Goal: Information Seeking & Learning: Learn about a topic

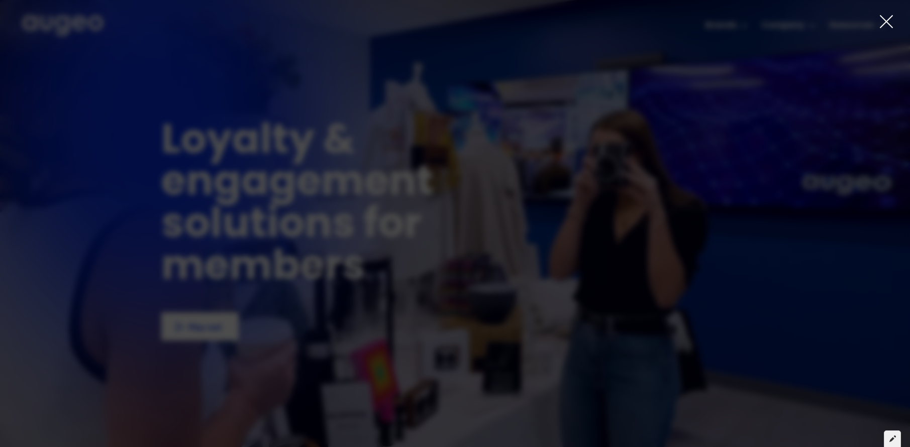
click at [893, 441] on icon at bounding box center [893, 438] width 7 height 7
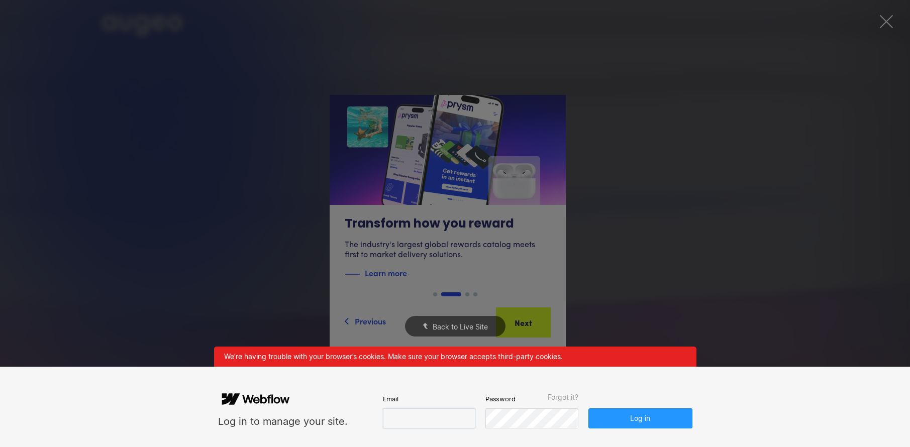
type input "**********"
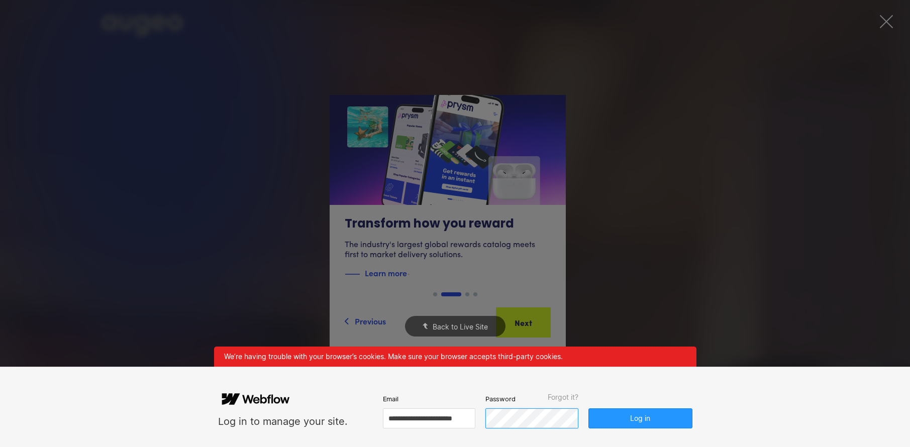
click at [640, 418] on button "Log in" at bounding box center [641, 419] width 104 height 20
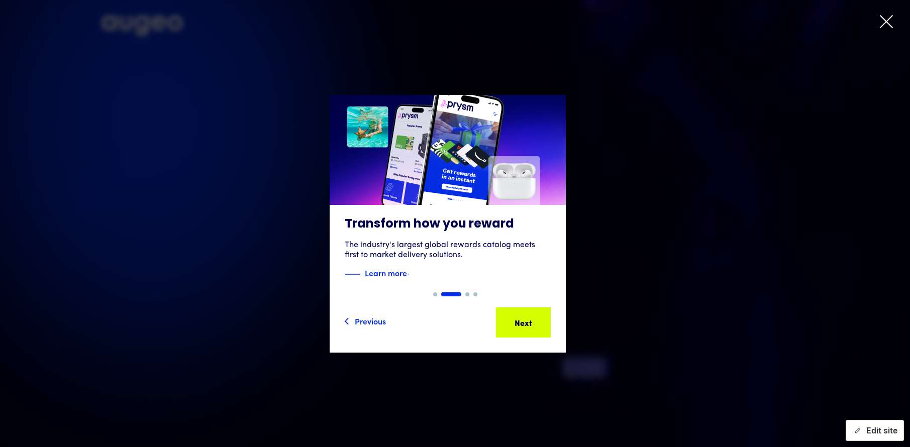
click at [869, 426] on button "Edit site" at bounding box center [875, 430] width 58 height 21
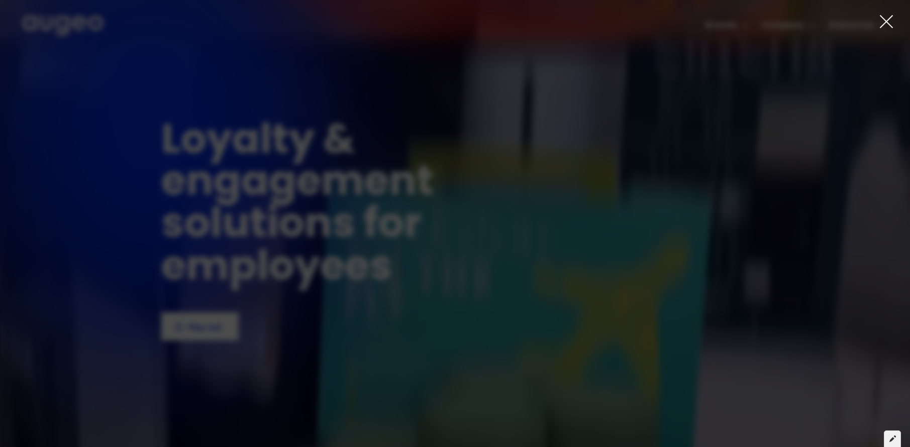
click at [894, 436] on icon at bounding box center [893, 438] width 7 height 7
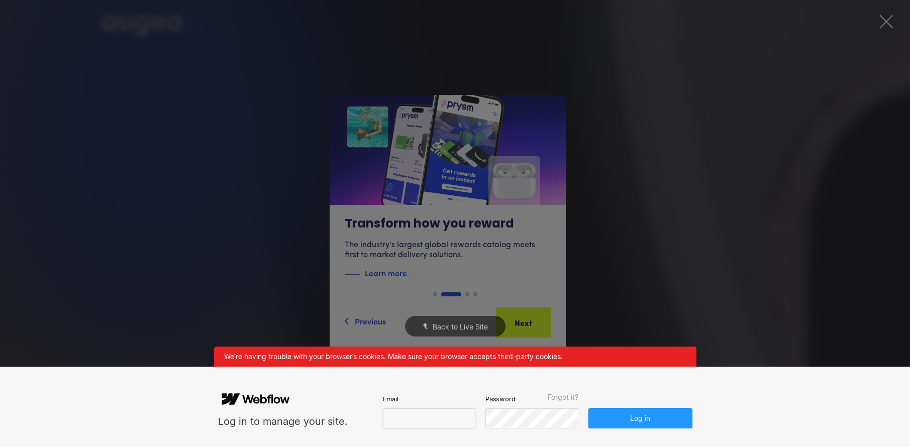
type input "**********"
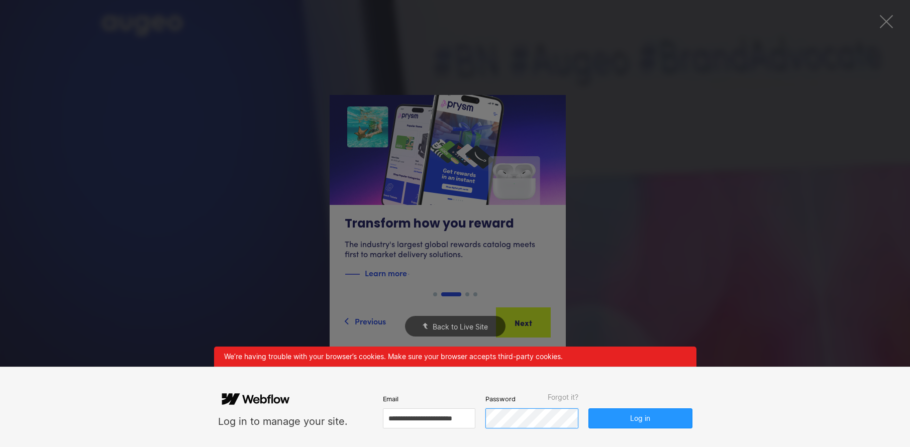
click at [640, 418] on button "Log in" at bounding box center [641, 419] width 104 height 20
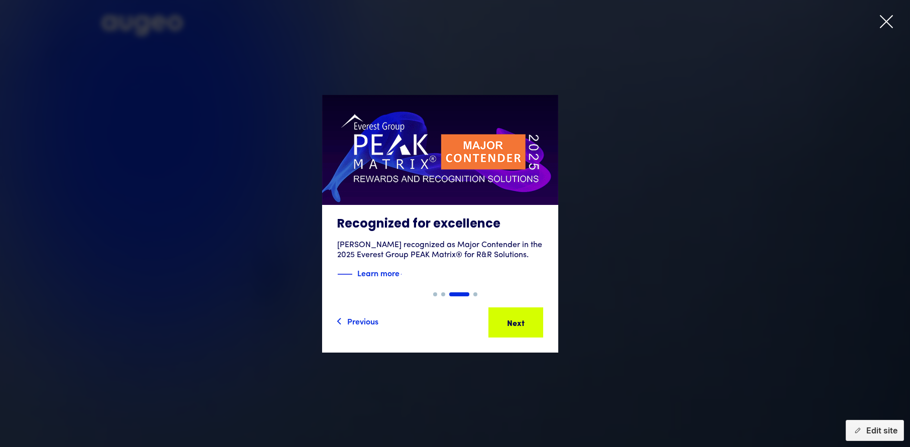
click at [884, 22] on icon at bounding box center [886, 21] width 15 height 15
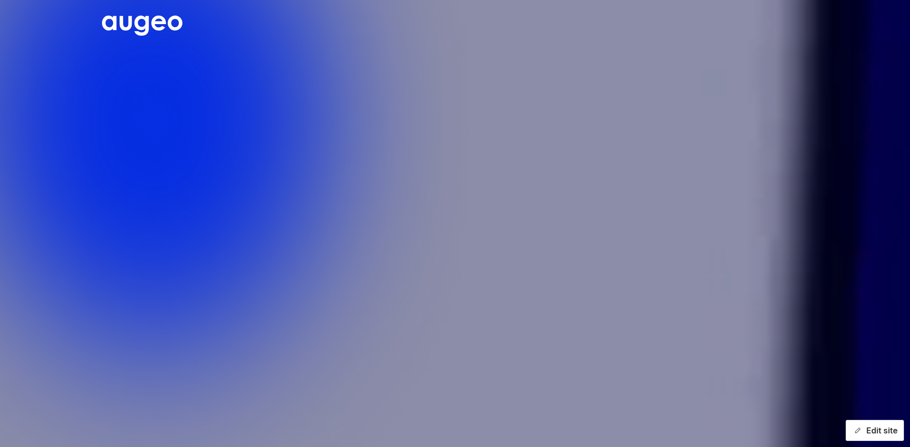
click at [862, 431] on div "button" at bounding box center [857, 431] width 10 height 10
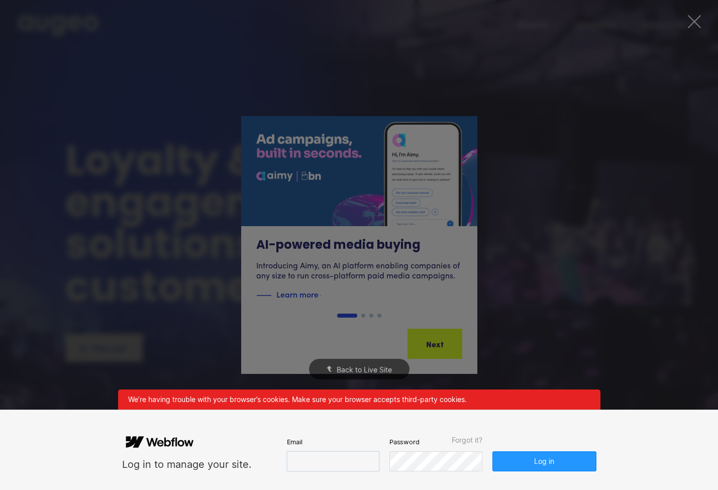
type input "**********"
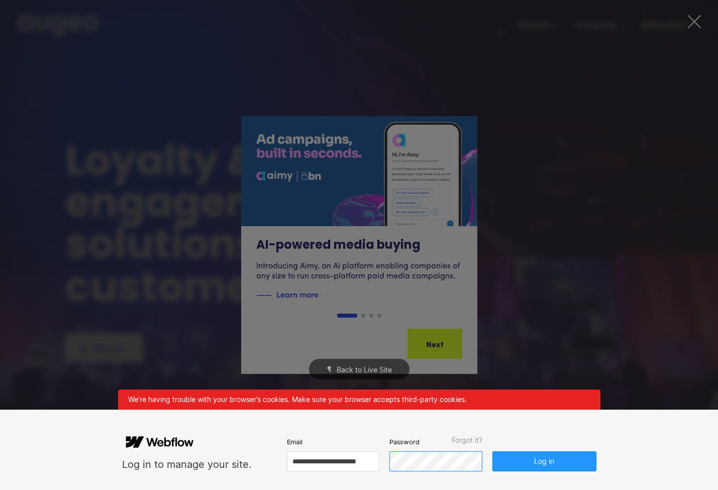
click at [544, 461] on button "Log in" at bounding box center [545, 461] width 104 height 20
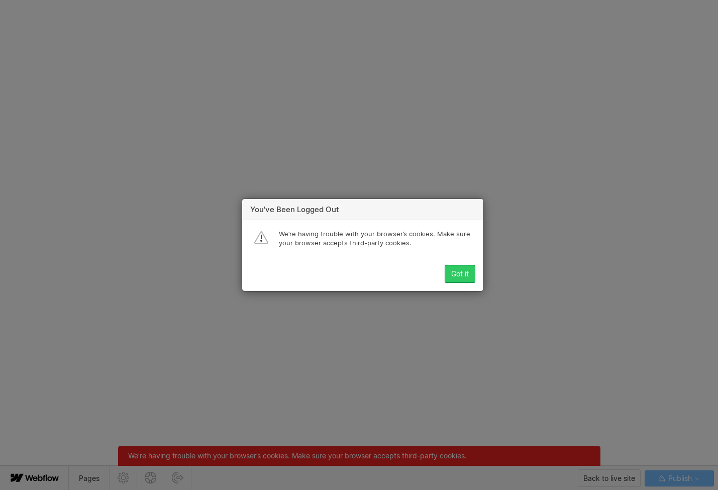
click at [460, 273] on div "Got it" at bounding box center [460, 274] width 18 height 8
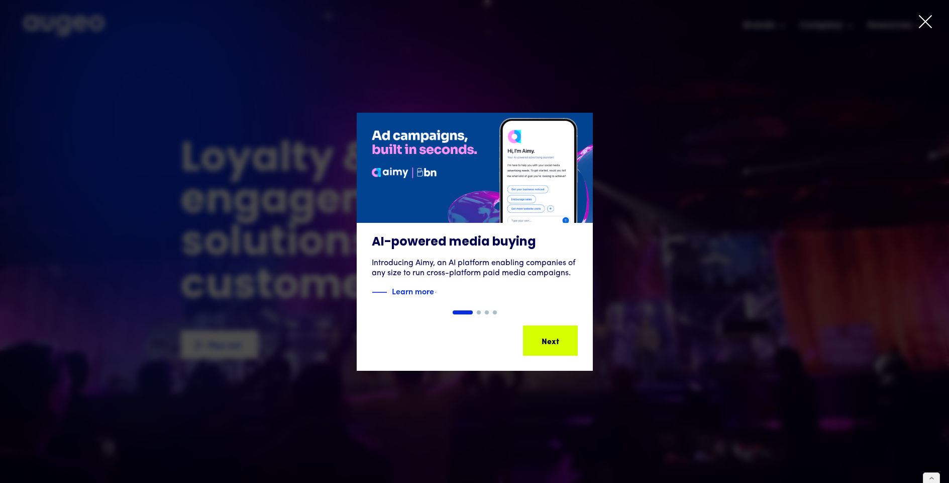
click at [718, 23] on icon at bounding box center [925, 21] width 15 height 15
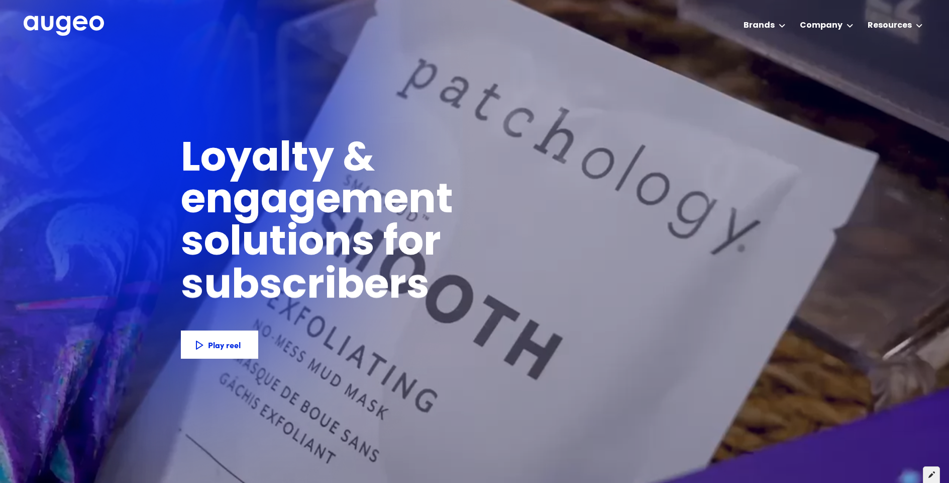
click at [718, 477] on div at bounding box center [931, 474] width 17 height 17
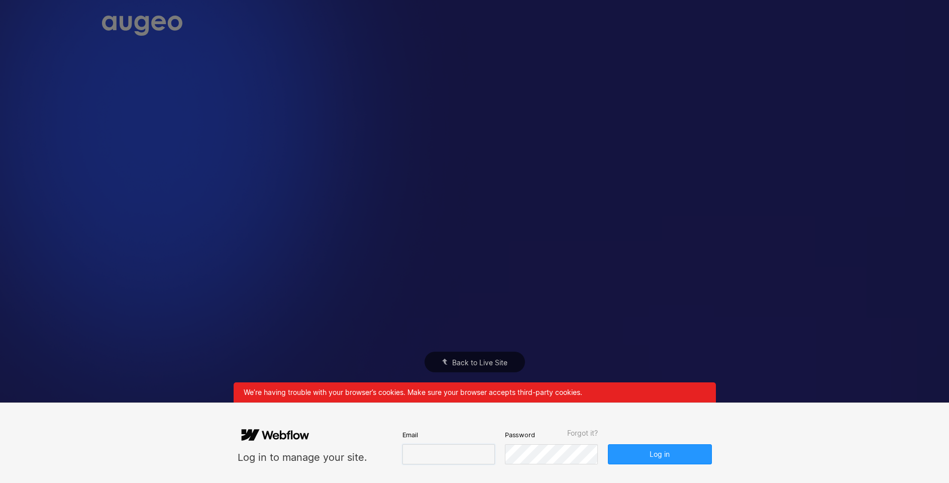
type input "**********"
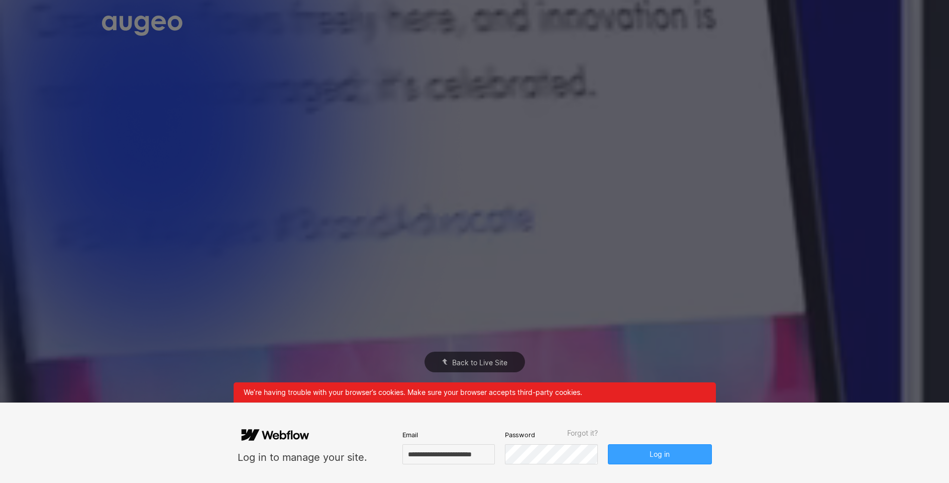
click at [651, 454] on button "Log in" at bounding box center [660, 454] width 104 height 20
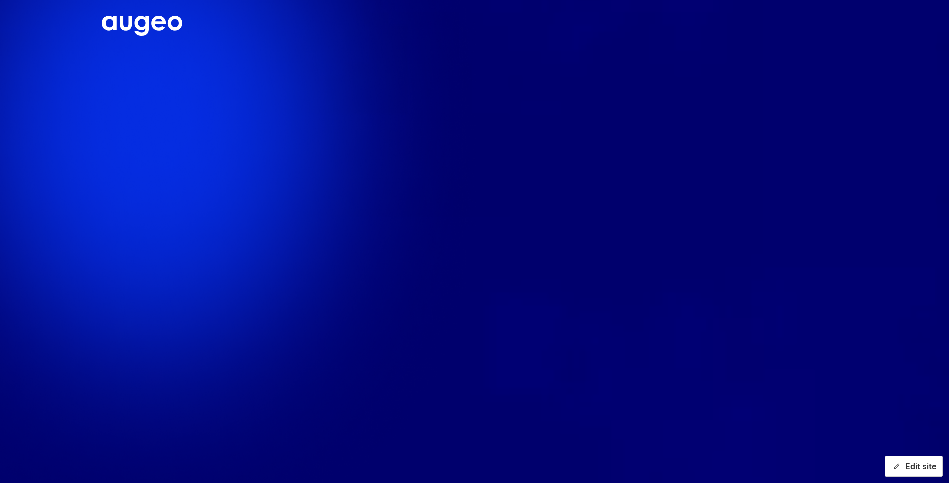
click at [718, 464] on button "Edit site" at bounding box center [914, 465] width 58 height 21
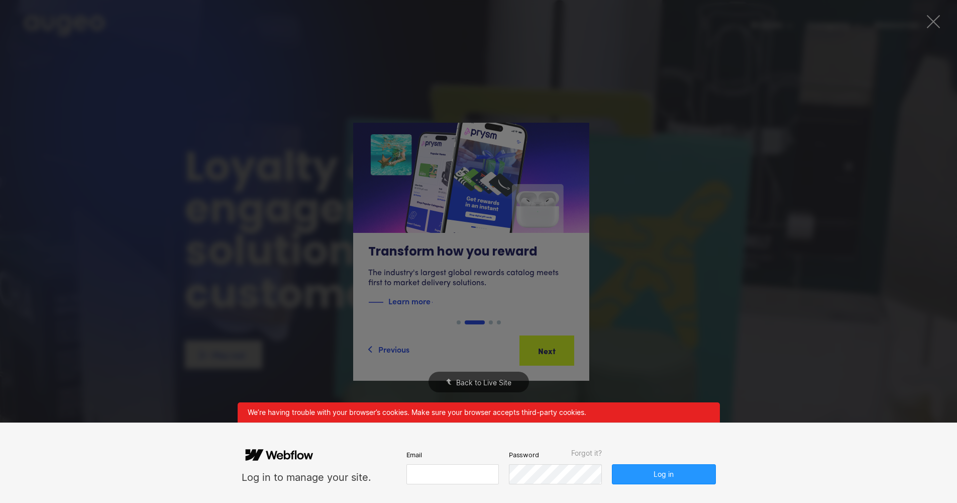
click at [442, 478] on input "email" at bounding box center [453, 474] width 92 height 20
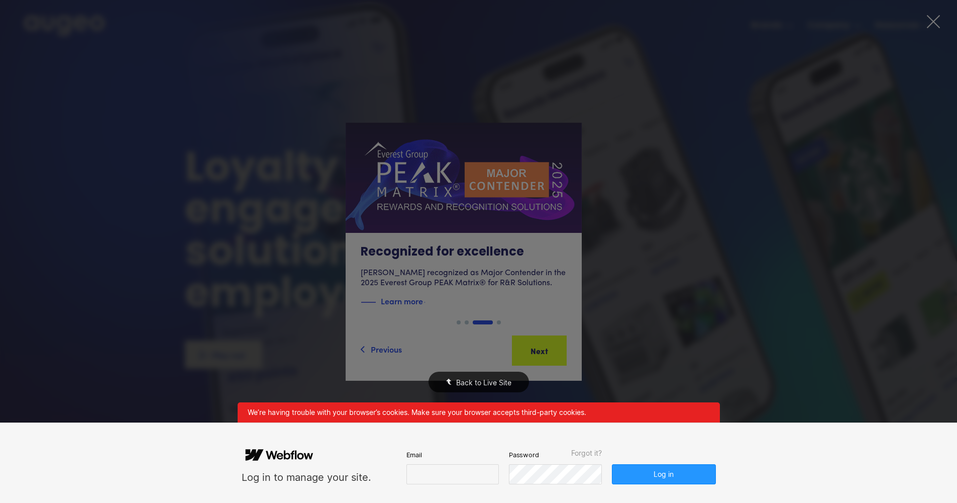
click at [932, 24] on div "Back to Live Site" at bounding box center [478, 251] width 957 height 503
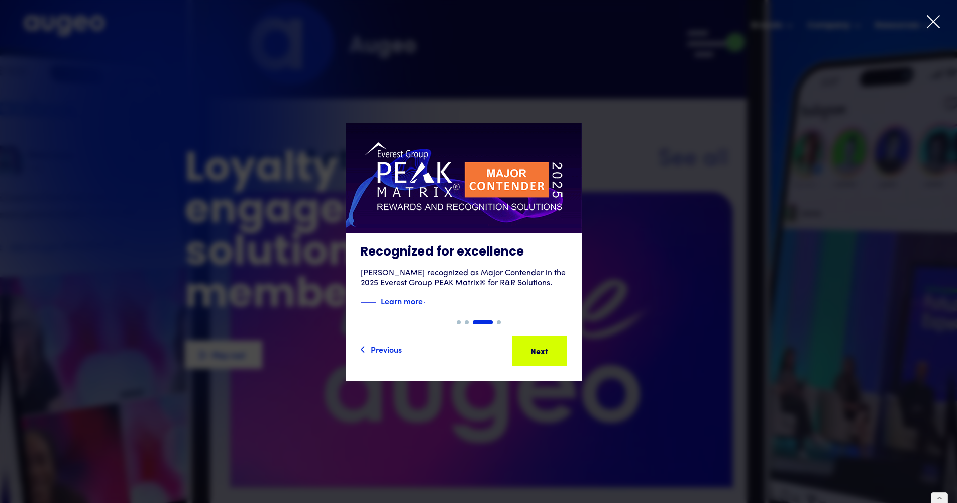
click at [939, 23] on icon at bounding box center [933, 21] width 15 height 15
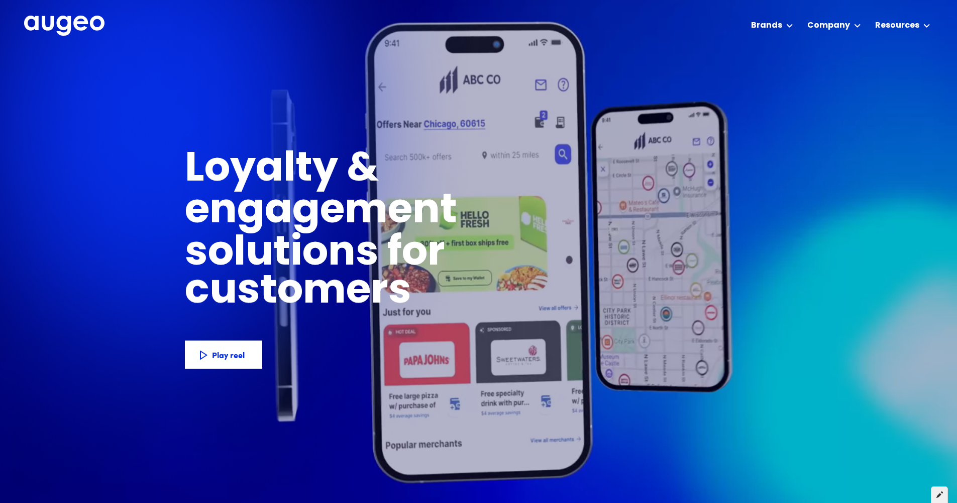
click at [941, 482] on icon at bounding box center [940, 494] width 7 height 7
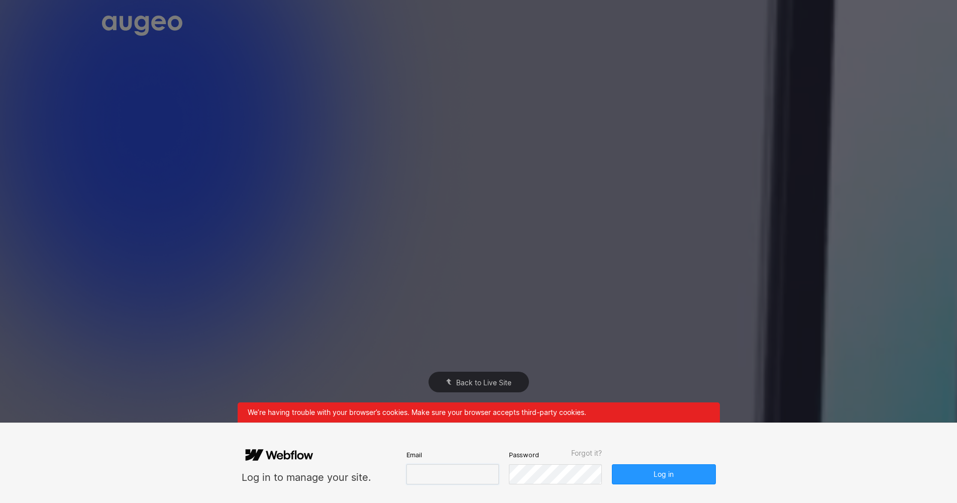
type input "**********"
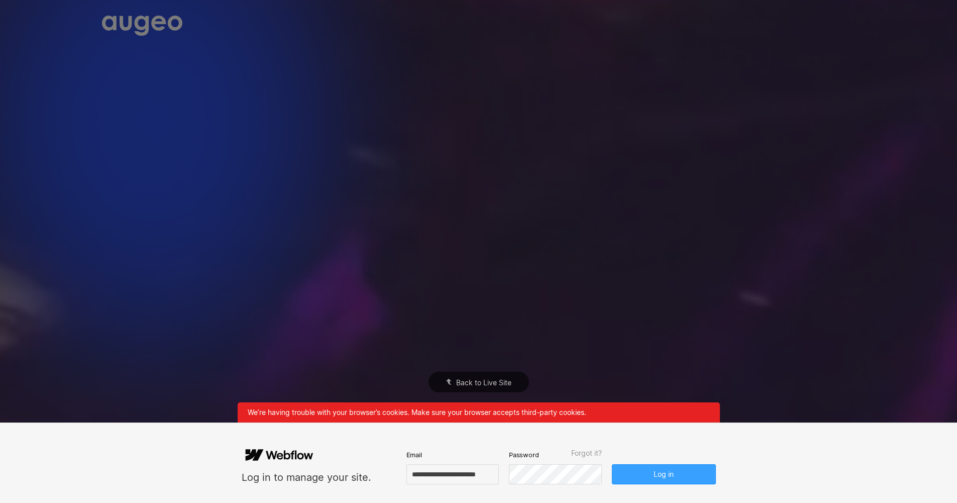
click at [657, 476] on button "Log in" at bounding box center [664, 474] width 104 height 20
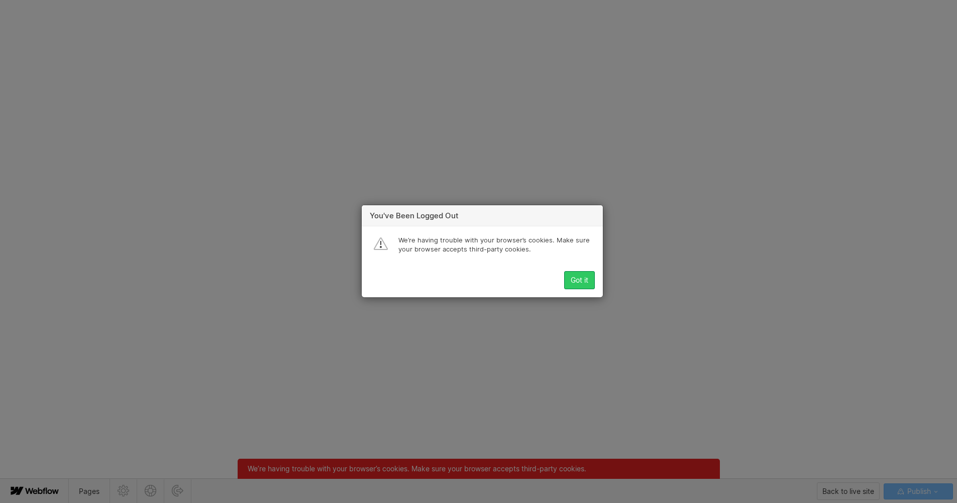
click at [582, 279] on div "Got it" at bounding box center [580, 280] width 18 height 8
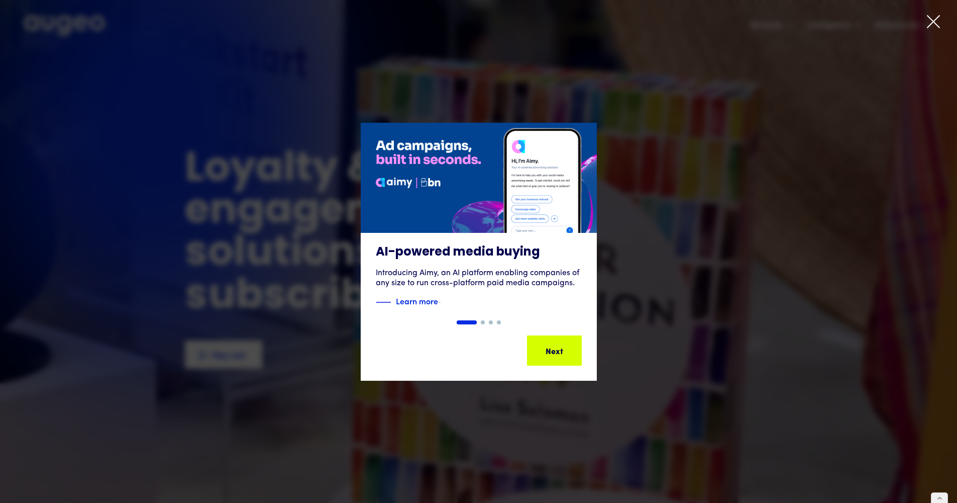
click at [939, 21] on icon at bounding box center [933, 21] width 15 height 15
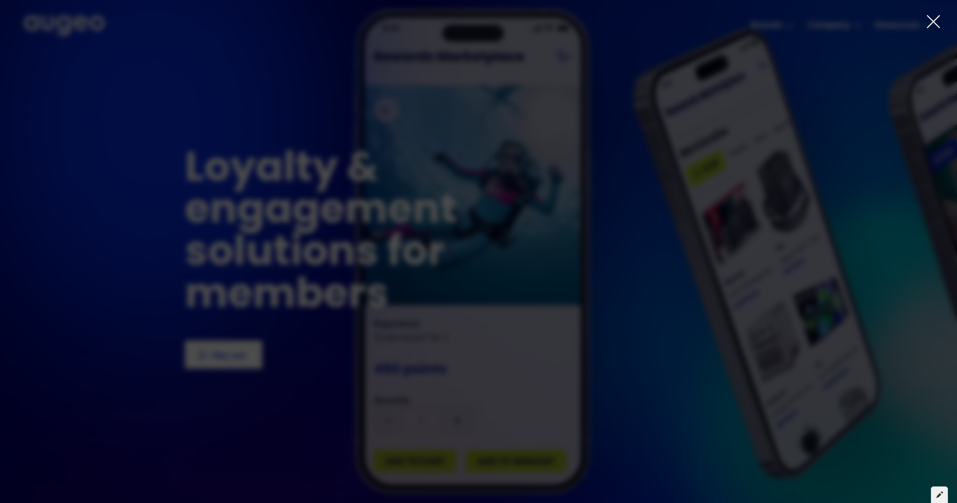
click at [940, 491] on div at bounding box center [939, 491] width 35 height 23
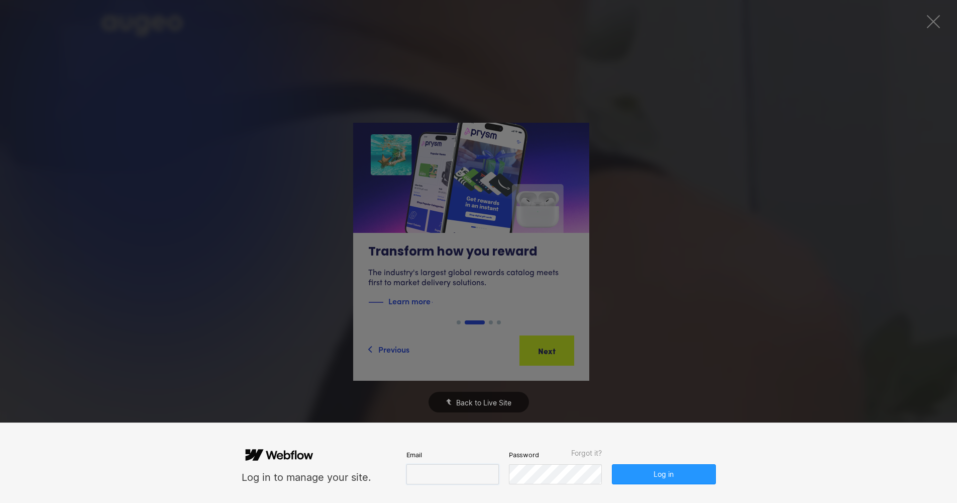
type input "**********"
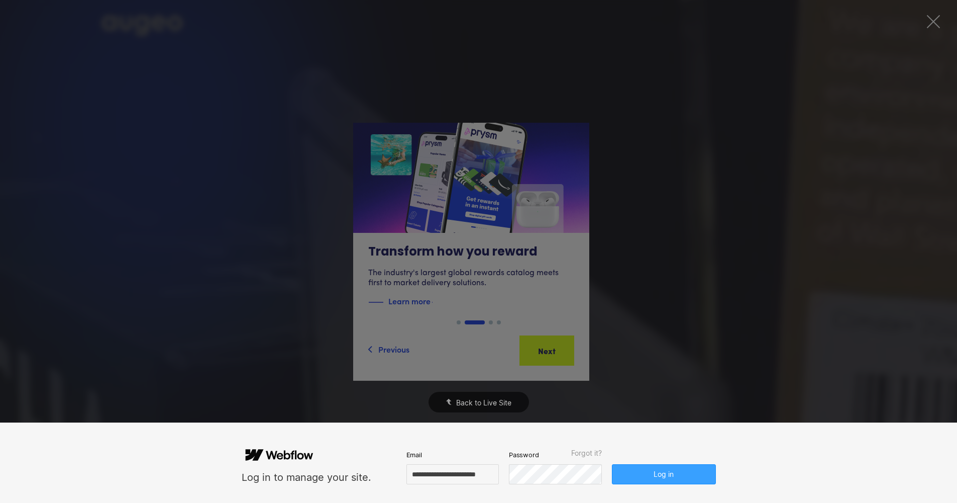
click at [648, 475] on button "Log in" at bounding box center [664, 474] width 104 height 20
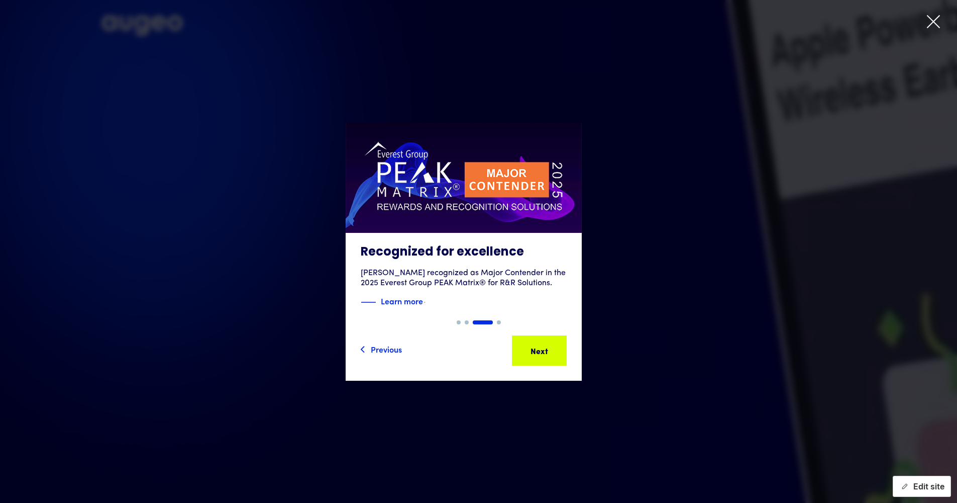
click at [914, 488] on button "Edit site" at bounding box center [922, 485] width 58 height 21
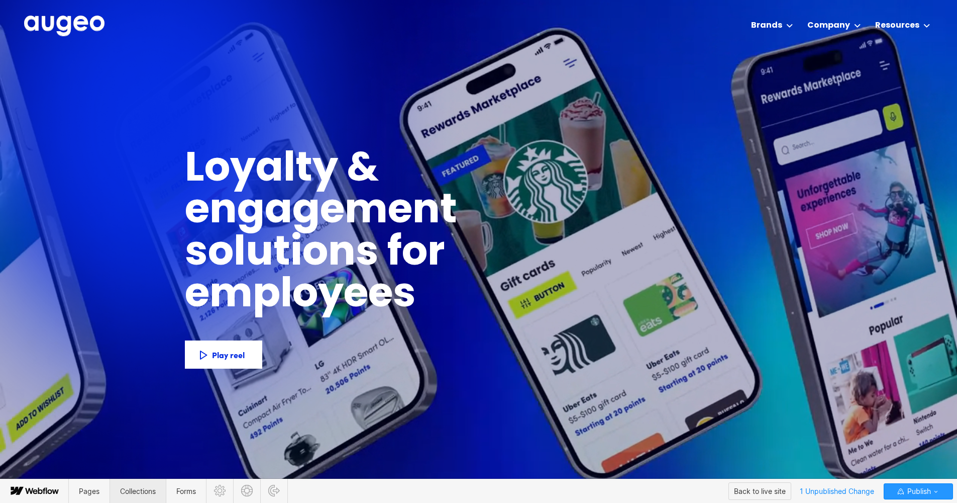
click at [142, 492] on span "Collections" at bounding box center [138, 491] width 36 height 9
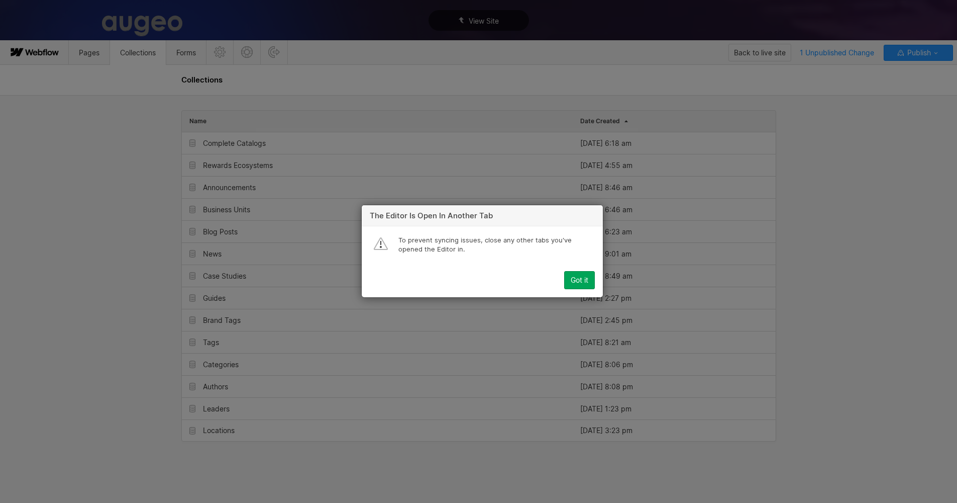
click at [580, 277] on div "Got it" at bounding box center [580, 280] width 18 height 8
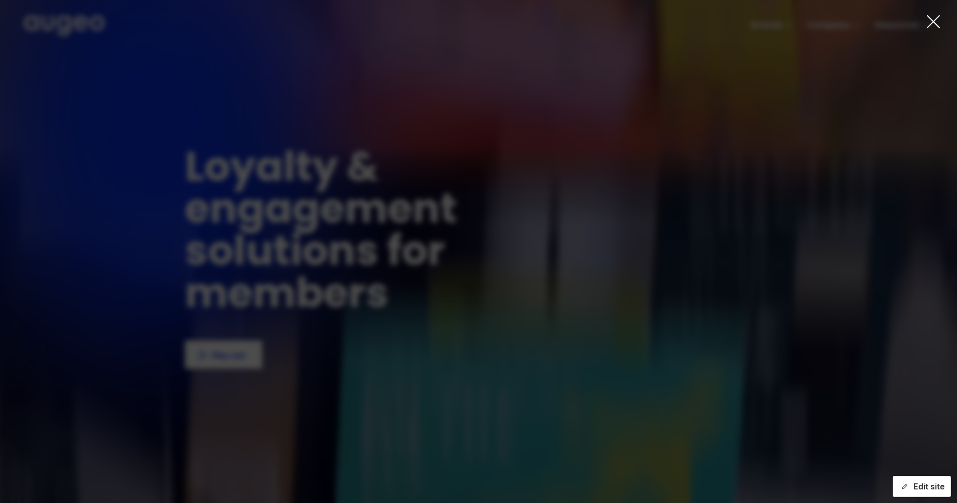
click at [930, 489] on button "Edit site" at bounding box center [922, 485] width 58 height 21
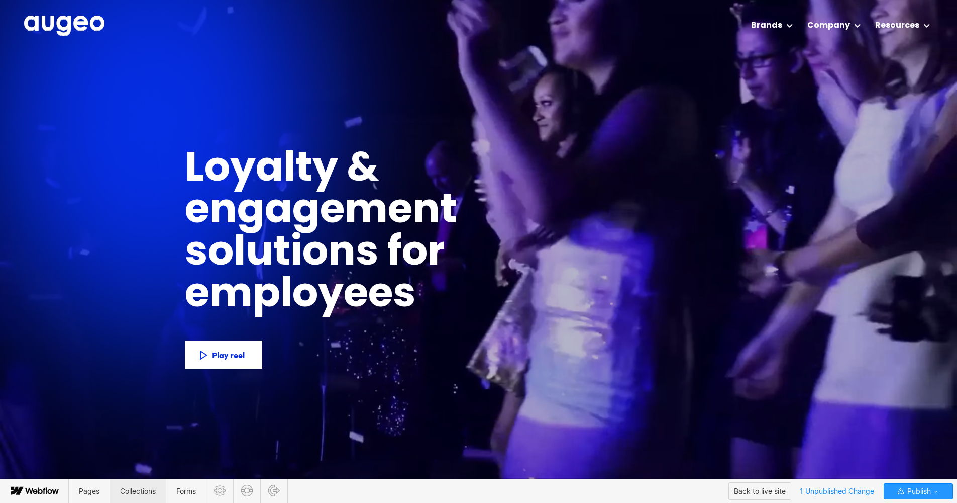
click at [136, 493] on span "Collections" at bounding box center [138, 491] width 36 height 9
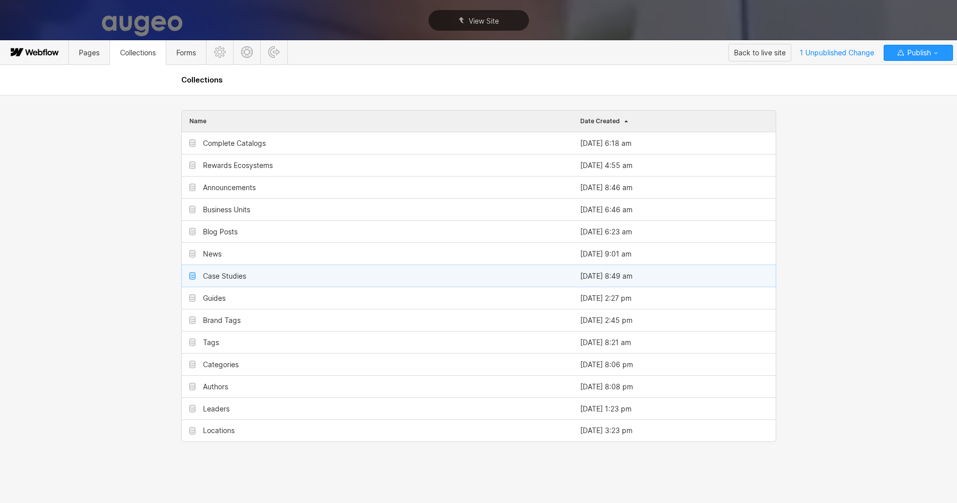
click at [219, 273] on div "Case Studies" at bounding box center [224, 276] width 43 height 8
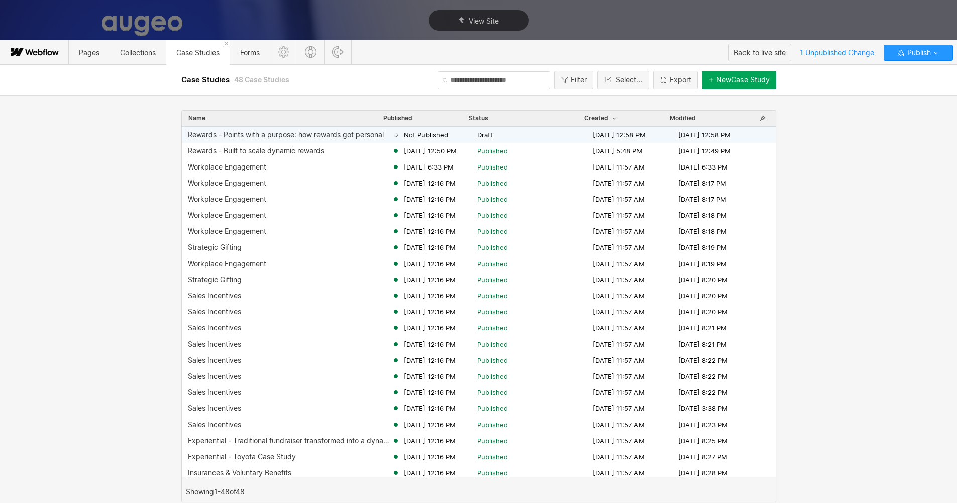
click at [282, 136] on div "Rewards - Points with a purpose: how rewards got personal" at bounding box center [286, 135] width 196 height 8
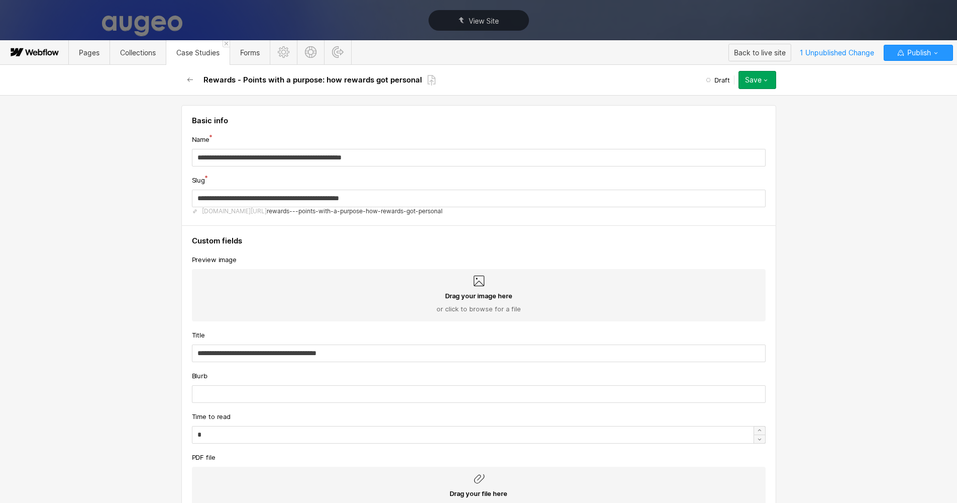
click at [472, 296] on span "Drag your image here" at bounding box center [478, 295] width 67 height 9
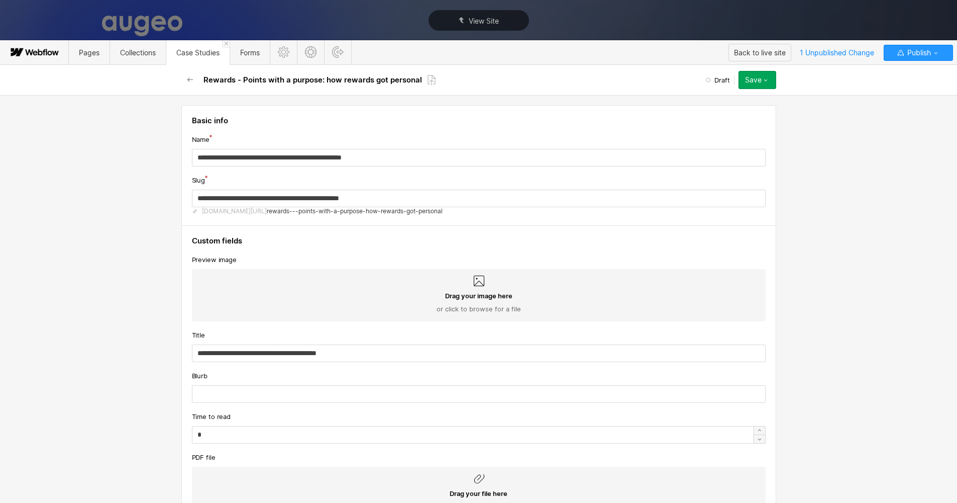
click at [0, 0] on input "Drag your image here or click to browse for a file" at bounding box center [0, 0] width 0 height 0
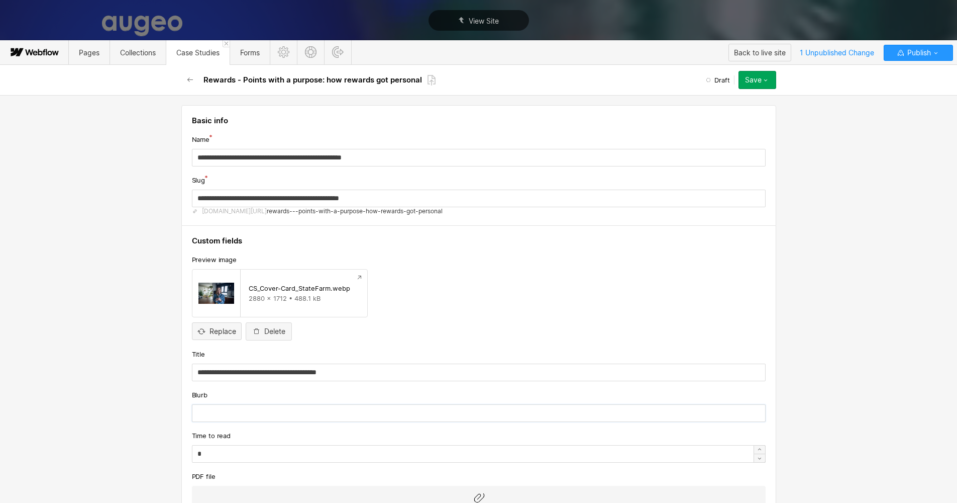
click at [253, 411] on input "text" at bounding box center [479, 413] width 574 height 18
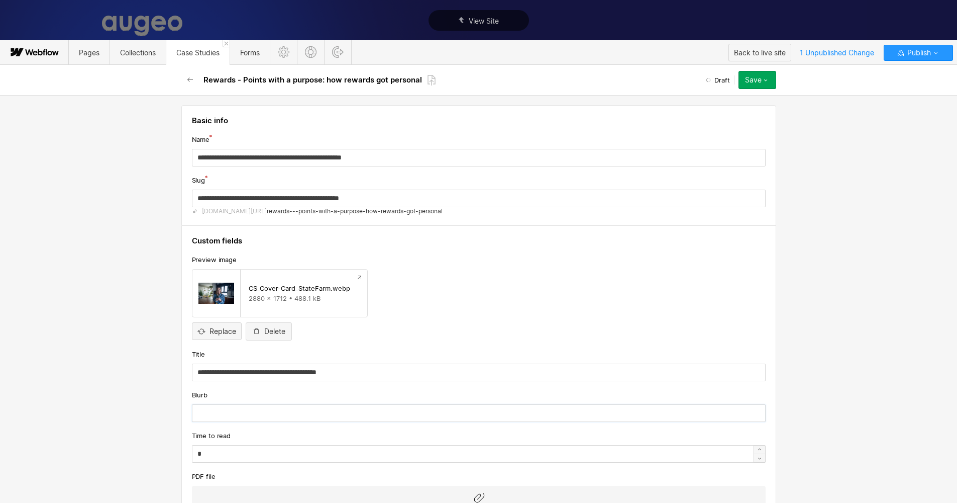
paste input "**********"
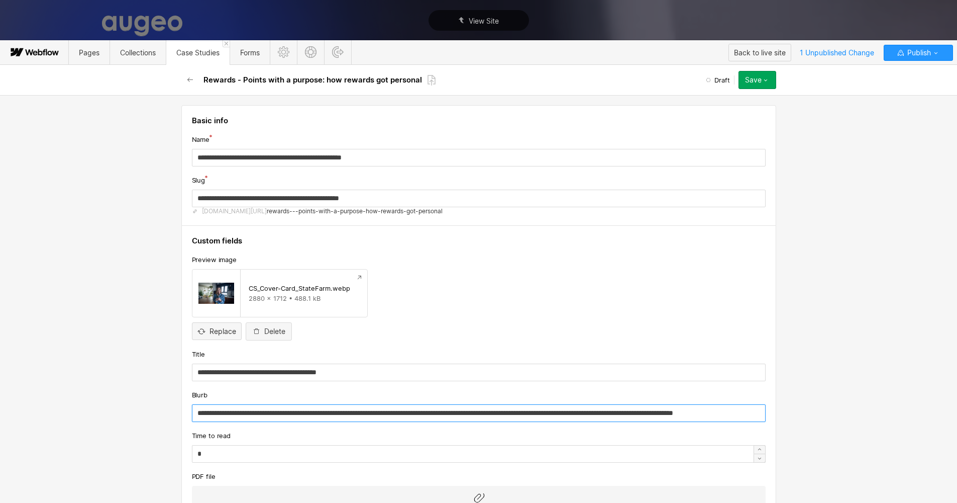
type input "**********"
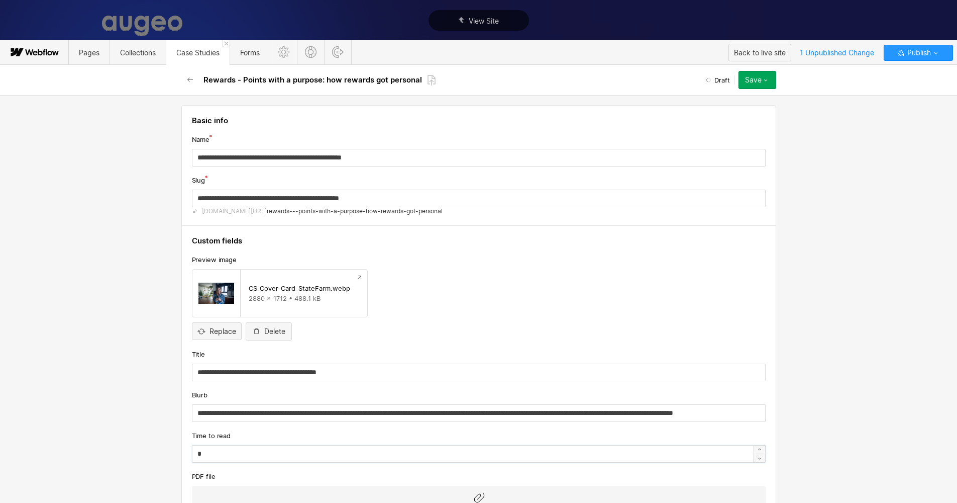
click at [416, 455] on input "*" at bounding box center [479, 454] width 574 height 18
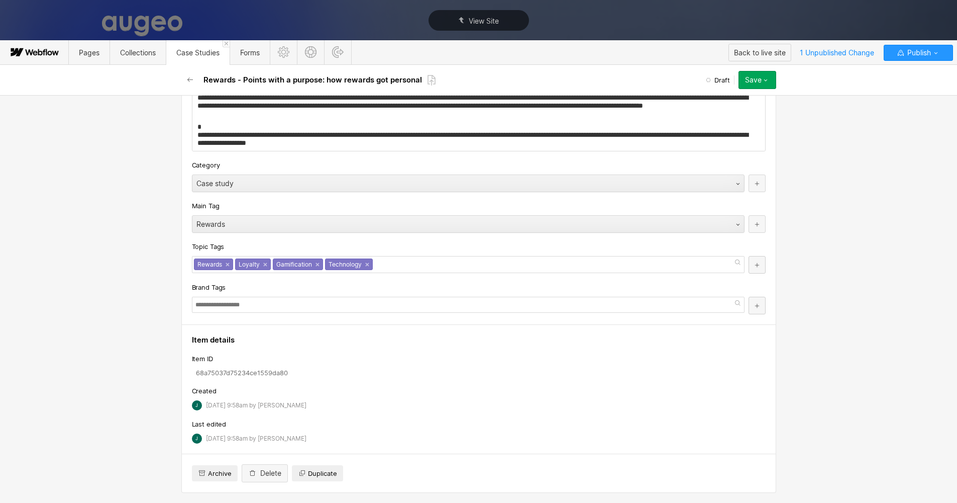
scroll to position [970, 0]
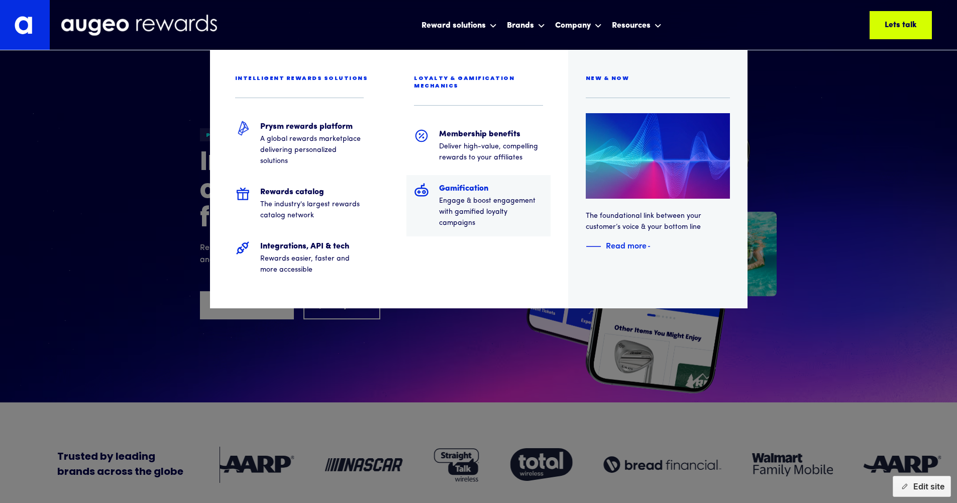
click at [464, 182] on h5 "Gamification" at bounding box center [491, 188] width 104 height 12
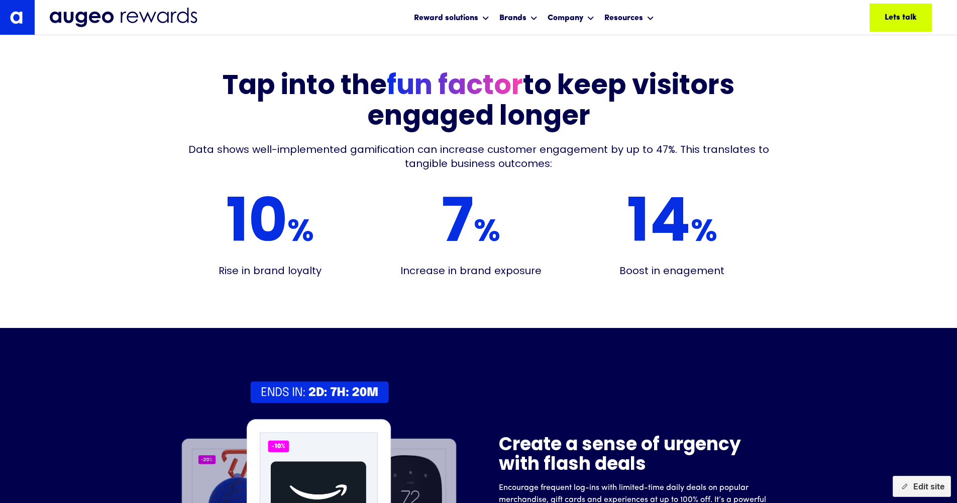
scroll to position [432, 0]
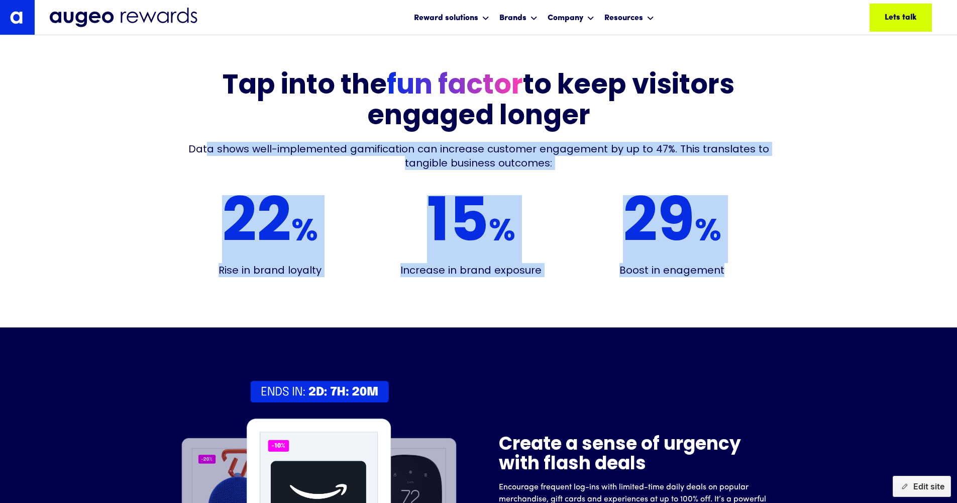
drag, startPoint x: 730, startPoint y: 270, endPoint x: 211, endPoint y: 141, distance: 534.9
click at [211, 141] on div "Tap into the fun factor to keep visitors engaged longer Data shows well-impleme…" at bounding box center [478, 174] width 603 height 206
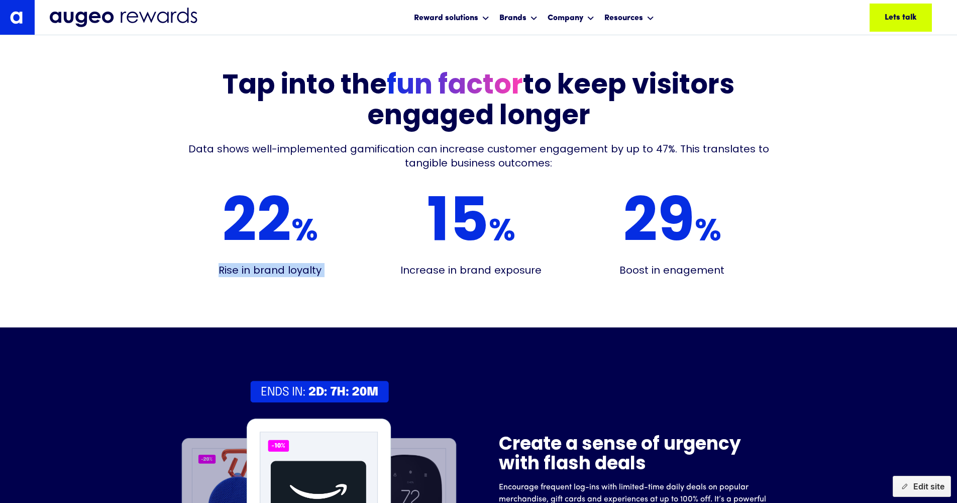
click at [370, 207] on div "22 % Rise in brand loyalty 15 % Increase in brand exposure 29 % Boost in enagem…" at bounding box center [471, 236] width 588 height 82
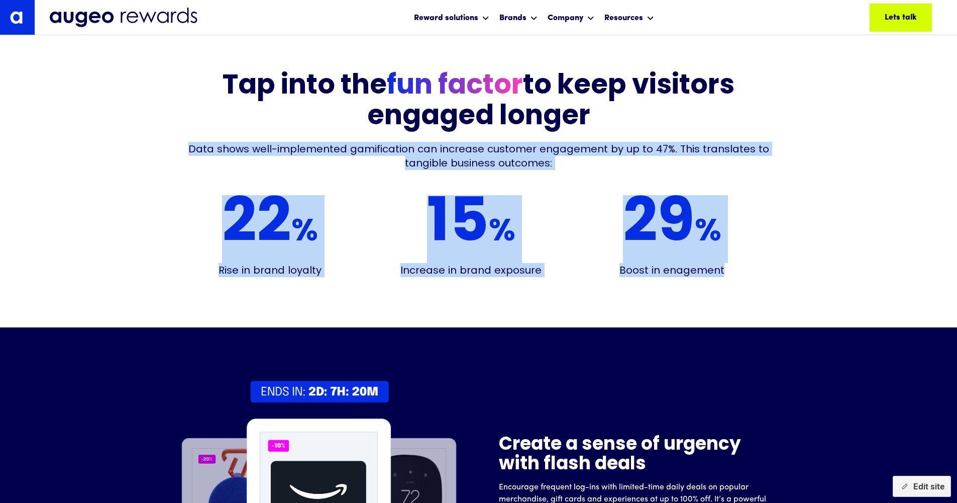
drag, startPoint x: 737, startPoint y: 271, endPoint x: 191, endPoint y: 143, distance: 560.1
click at [191, 143] on div "Tap into the fun factor to keep visitors engaged longer Data shows well-impleme…" at bounding box center [478, 174] width 603 height 206
copy div "Data shows well-implemented gamification can increase customer engagement by up…"
